Goal: Task Accomplishment & Management: Use online tool/utility

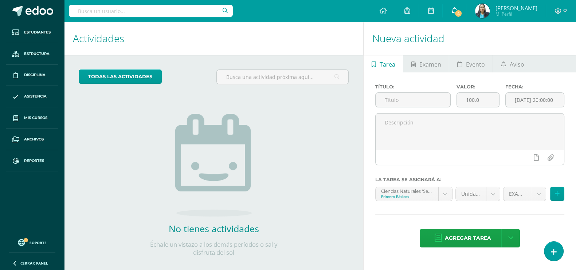
click at [462, 13] on span "4" at bounding box center [458, 13] width 8 height 8
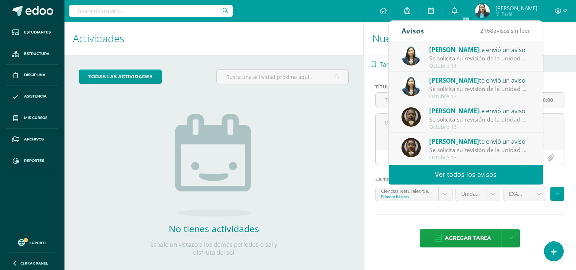
click at [295, 34] on h1 "Actividades" at bounding box center [214, 38] width 282 height 33
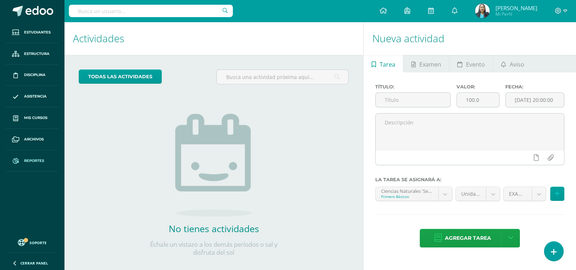
click at [36, 160] on span "Reportes" at bounding box center [34, 161] width 20 height 6
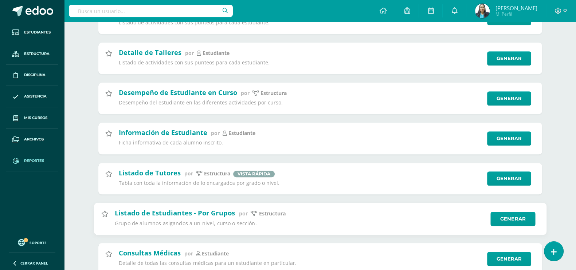
scroll to position [1139, 0]
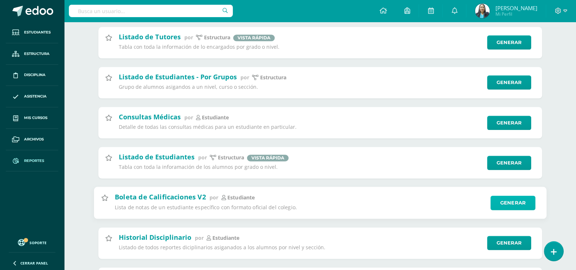
click at [502, 200] on link "Generar" at bounding box center [513, 203] width 45 height 15
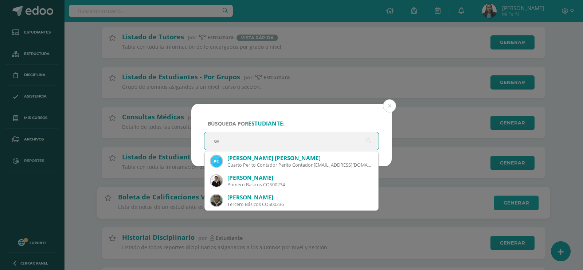
type input "s"
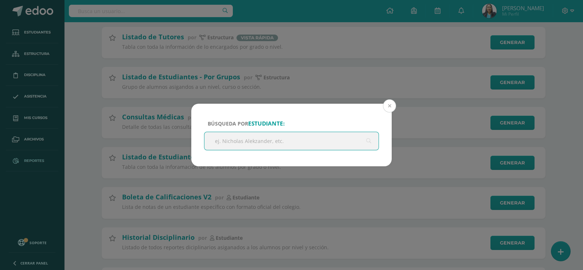
click at [393, 103] on button at bounding box center [389, 105] width 13 height 13
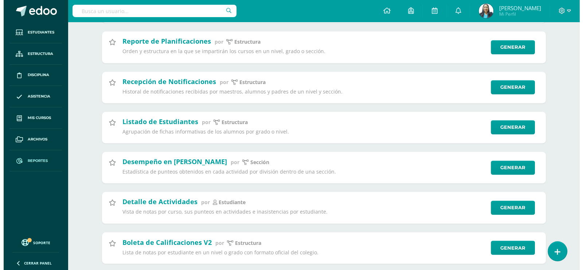
scroll to position [1549, 0]
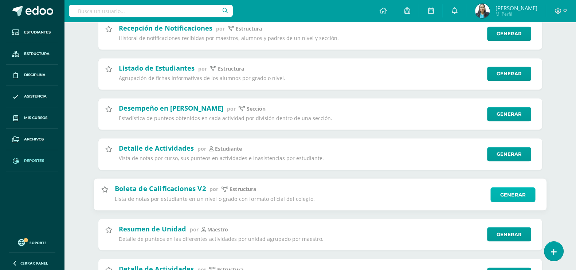
click at [518, 189] on link "Generar" at bounding box center [513, 194] width 45 height 15
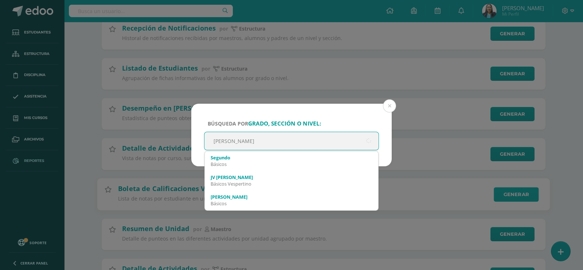
type input "segundo [PERSON_NAME]"
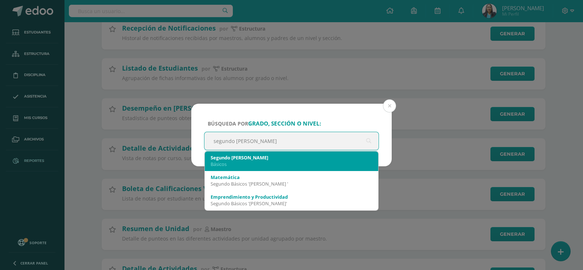
click at [296, 163] on div "Básicos" at bounding box center [292, 164] width 162 height 7
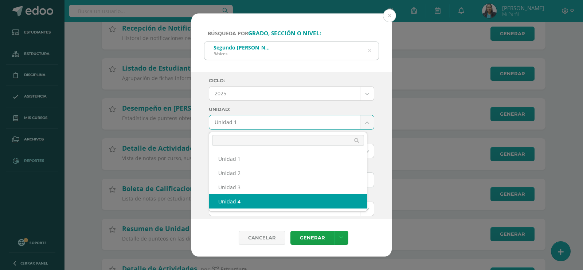
select select "Unidad 4"
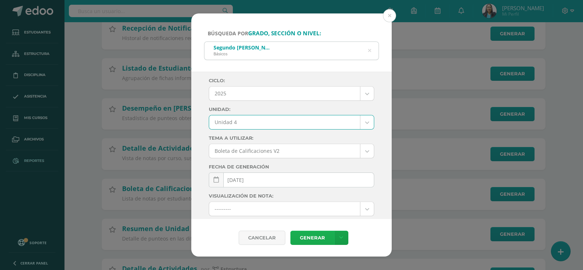
click at [310, 236] on link "Generar" at bounding box center [312, 238] width 44 height 14
click at [369, 52] on icon at bounding box center [369, 50] width 19 height 3
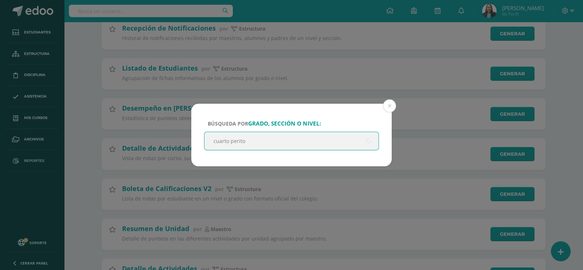
type input "cuarto perito"
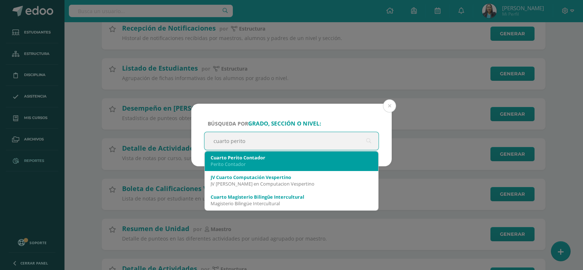
click at [298, 163] on div "Perito Contador" at bounding box center [292, 164] width 162 height 7
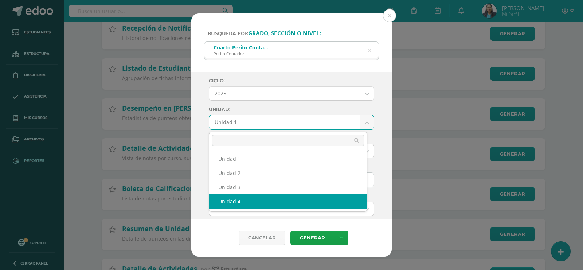
select select "Unidad 4"
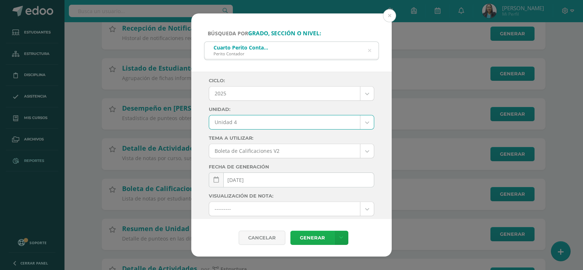
click at [310, 240] on link "Generar" at bounding box center [312, 238] width 44 height 14
click at [388, 18] on button at bounding box center [389, 15] width 13 height 13
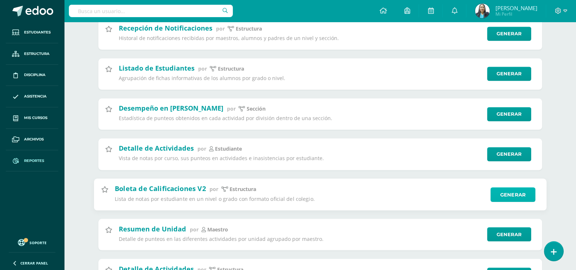
click at [518, 192] on link "Generar" at bounding box center [513, 194] width 45 height 15
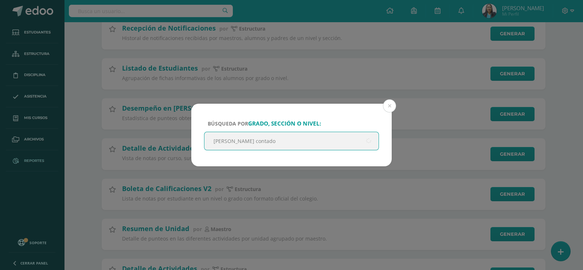
type input "[PERSON_NAME] contador"
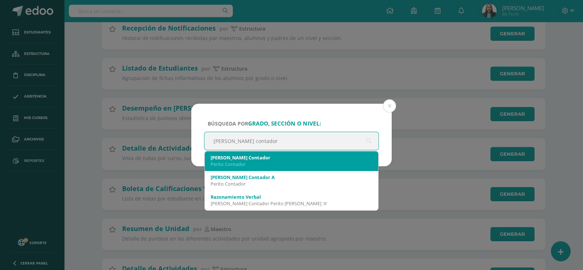
click at [339, 168] on div "Quinto Perito Contador Perito Contador" at bounding box center [292, 161] width 162 height 19
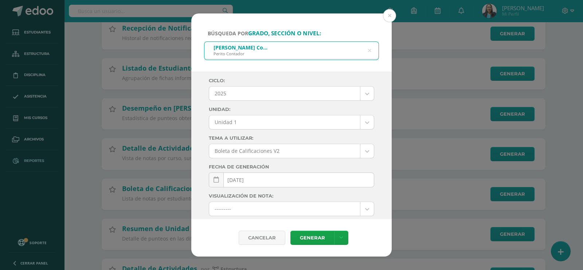
select select "Unidad 4"
click at [310, 236] on link "Generar" at bounding box center [312, 238] width 44 height 14
click at [370, 53] on icon at bounding box center [369, 51] width 3 height 19
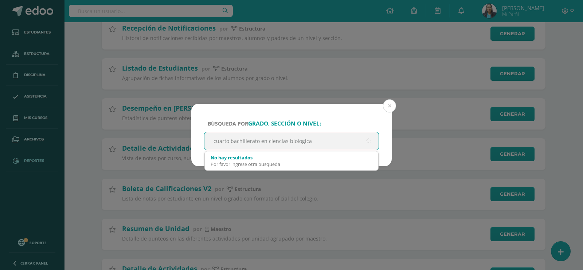
type input "cuarto bachillerato en ciencias biologicas"
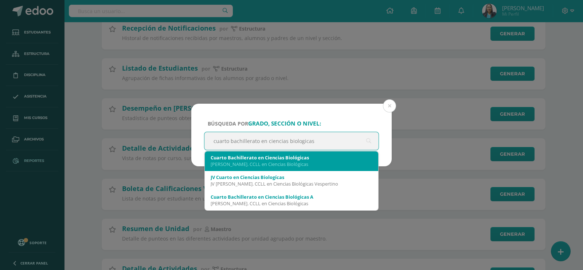
click at [298, 157] on div "Cuarto Bachillerato en Ciencias Biológicas" at bounding box center [292, 158] width 162 height 7
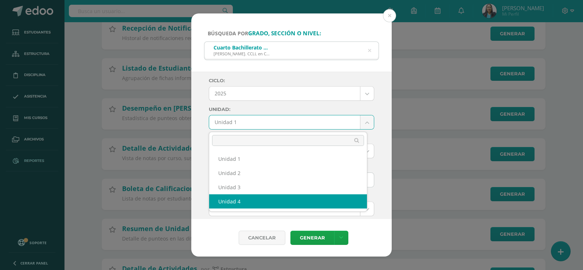
select select "Unidad 4"
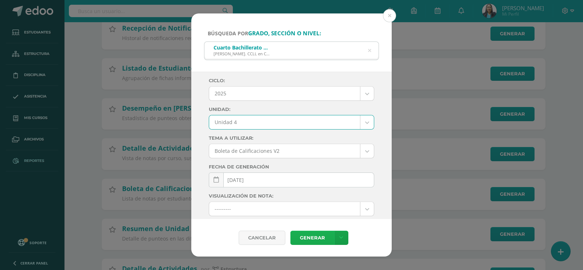
click at [314, 237] on link "Generar" at bounding box center [312, 238] width 44 height 14
